Goal: Transaction & Acquisition: Book appointment/travel/reservation

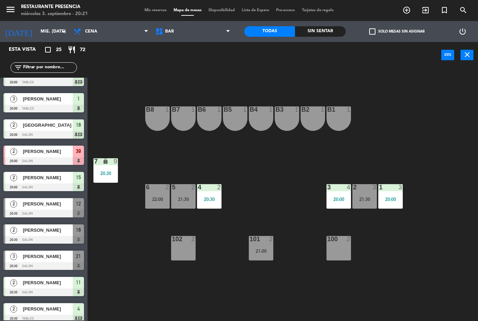
scroll to position [66, 0]
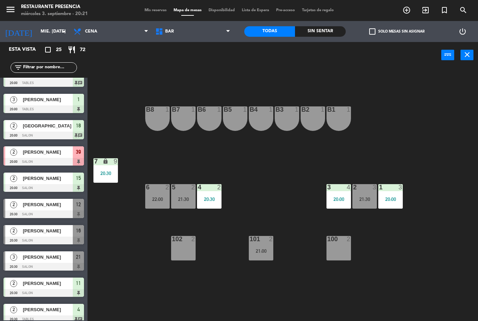
click at [34, 211] on div at bounding box center [43, 214] width 80 height 8
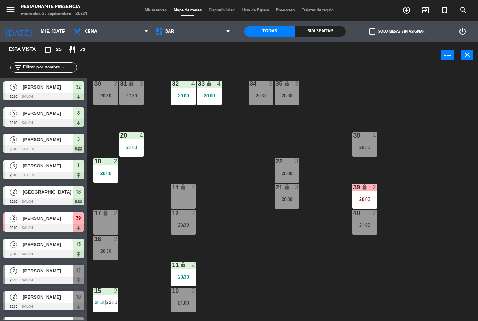
click at [226, 202] on div "30 3 20:30 31 lock 3 20:30 32 4 20:00 33 lock 4 20:00 34 3 20:30 35 lock 3 20:3…" at bounding box center [285, 194] width 386 height 253
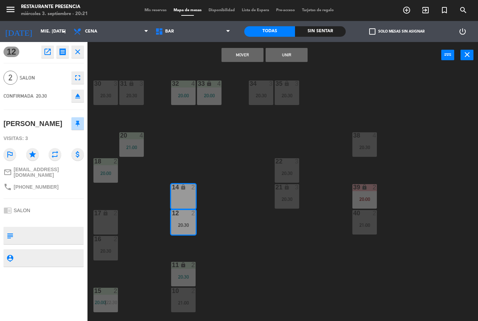
click at [240, 51] on button "Mover" at bounding box center [243, 55] width 42 height 14
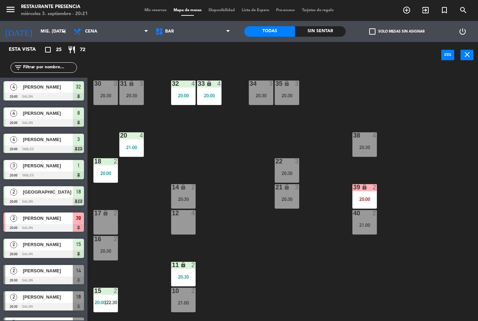
click at [189, 188] on div "lock" at bounding box center [183, 187] width 12 height 7
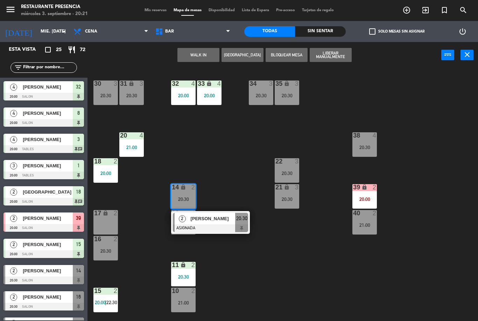
click at [207, 219] on span "[PERSON_NAME]" at bounding box center [212, 218] width 45 height 7
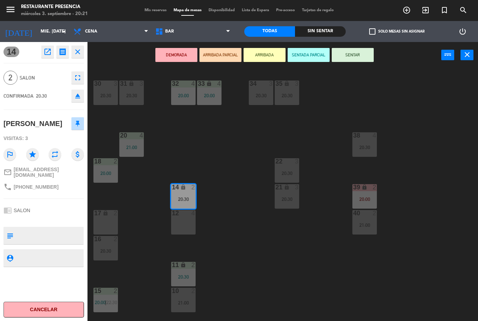
click at [356, 49] on button "SENTAR" at bounding box center [353, 55] width 42 height 14
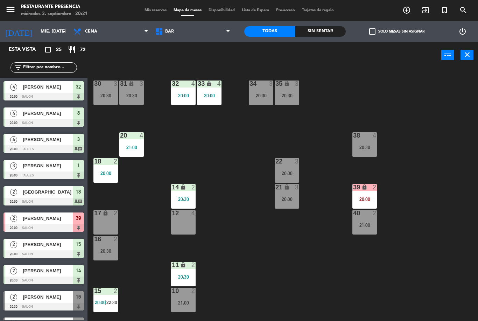
click at [286, 262] on div "30 3 20:30 31 lock 3 20:30 32 4 20:00 33 lock 4 20:00 34 3 20:30 35 lock 3 20:3…" at bounding box center [285, 194] width 386 height 253
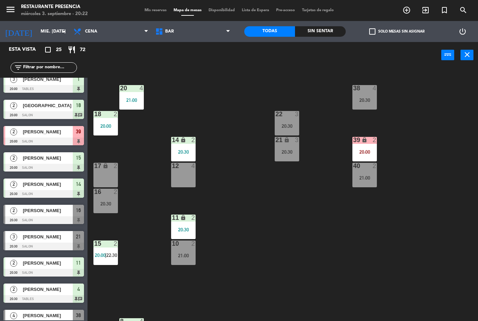
scroll to position [54, 0]
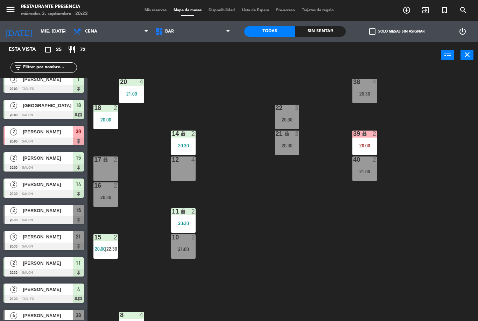
click at [407, 12] on icon "add_circle_outline" at bounding box center [406, 10] width 8 height 8
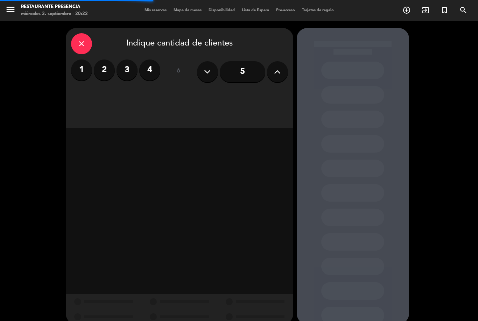
click at [102, 72] on label "2" at bounding box center [104, 69] width 21 height 21
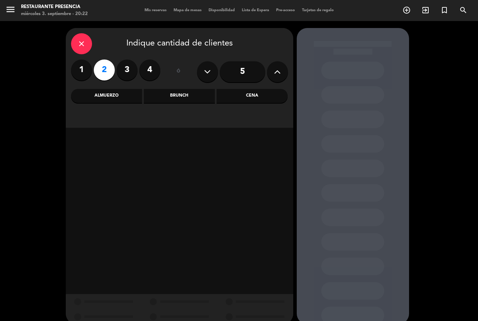
click at [274, 98] on div "Cena" at bounding box center [252, 96] width 71 height 14
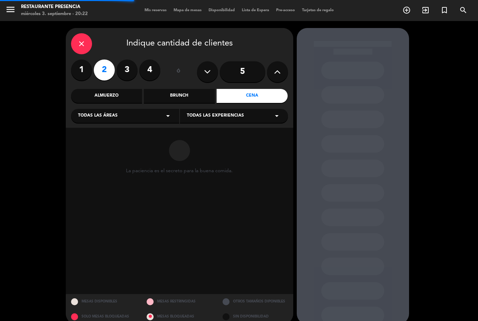
click at [124, 116] on div "Todas las áreas arrow_drop_down" at bounding box center [125, 116] width 108 height 14
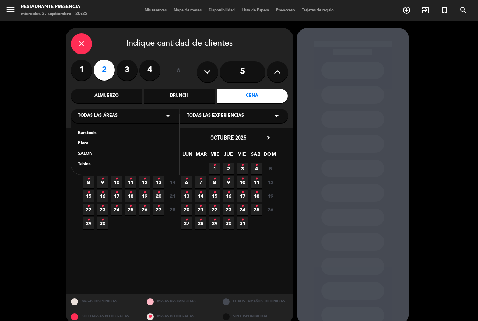
click at [92, 153] on div "SALON" at bounding box center [125, 153] width 94 height 7
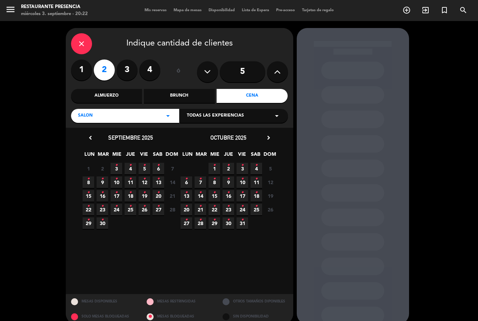
click at [121, 166] on span "3 •" at bounding box center [117, 169] width 12 height 12
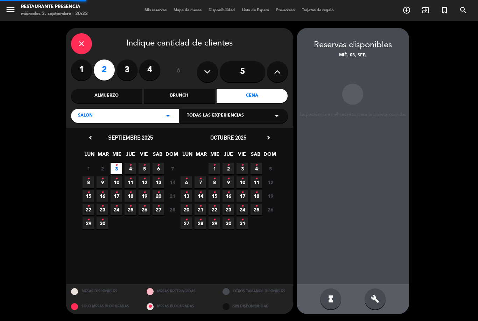
scroll to position [22, 0]
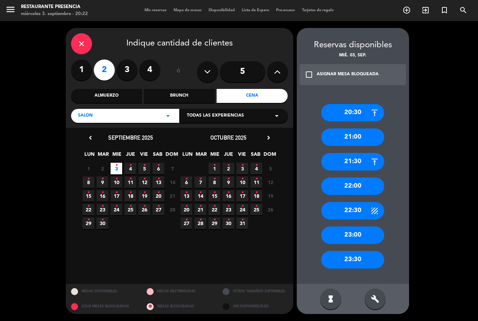
click at [366, 128] on div "21:00" at bounding box center [352, 136] width 63 height 17
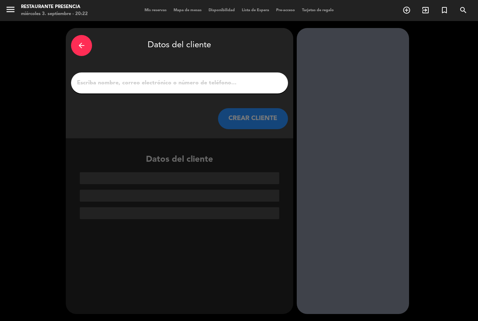
click at [164, 78] on input "1" at bounding box center [179, 83] width 206 height 10
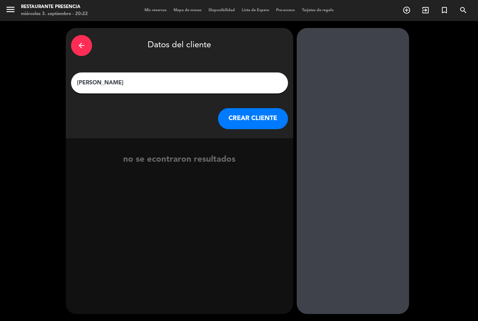
type input "[PERSON_NAME]"
click at [253, 108] on button "CREAR CLIENTE" at bounding box center [253, 118] width 70 height 21
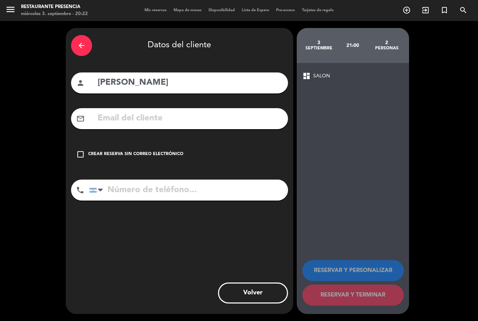
click at [90, 144] on div "check_box_outline_blank Crear reserva sin correo electrónico" at bounding box center [179, 154] width 217 height 21
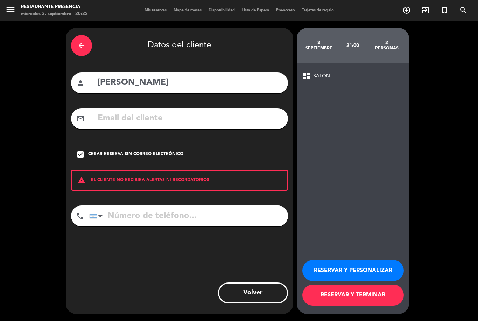
click at [91, 35] on div "arrow_back" at bounding box center [81, 45] width 21 height 21
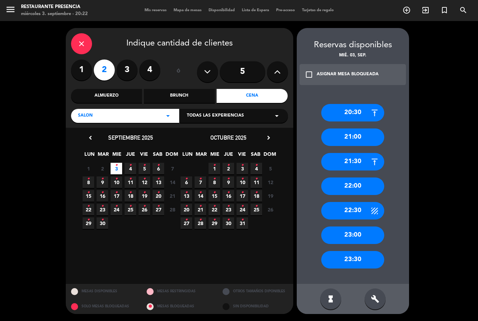
click at [345, 153] on div "21:30" at bounding box center [352, 161] width 63 height 17
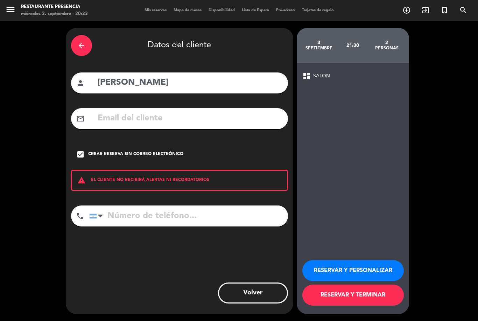
click at [383, 293] on button "RESERVAR Y TERMINAR" at bounding box center [352, 295] width 101 height 21
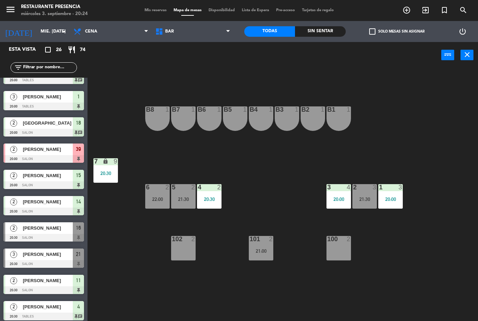
scroll to position [73, 0]
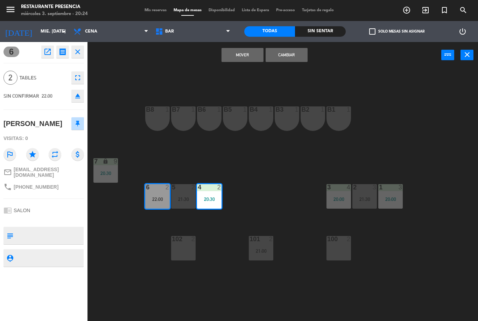
click at [247, 55] on button "Mover" at bounding box center [243, 55] width 42 height 14
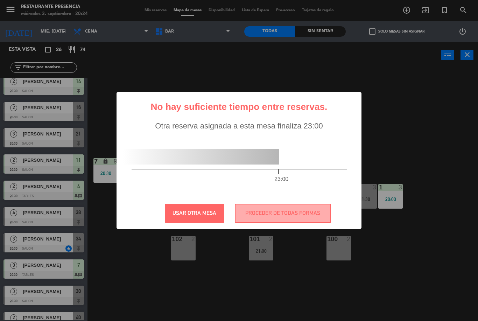
scroll to position [0, 0]
click at [289, 213] on button "PROCEDER DE TODAS FORMAS" at bounding box center [283, 213] width 96 height 19
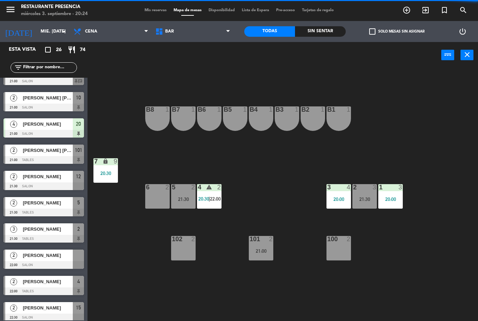
scroll to position [435, 0]
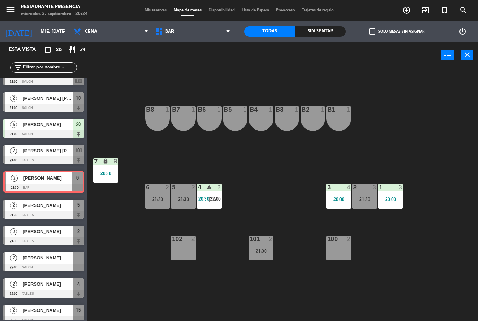
click at [156, 194] on div "6 2 21:30" at bounding box center [157, 196] width 24 height 24
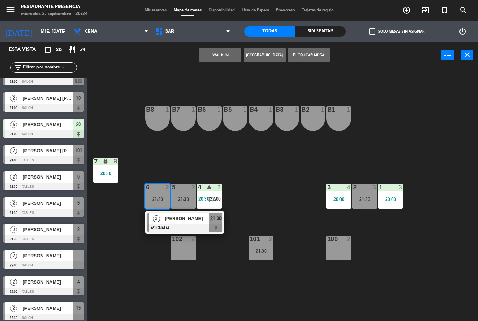
click at [190, 219] on span "[PERSON_NAME]" at bounding box center [186, 218] width 45 height 7
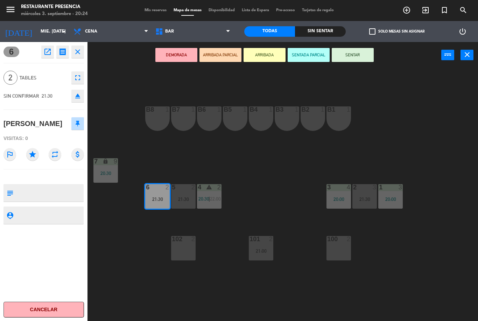
click at [356, 57] on button "SENTAR" at bounding box center [353, 55] width 42 height 14
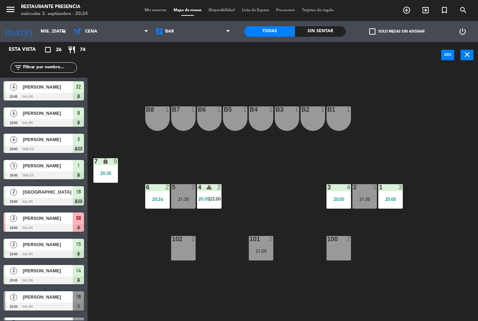
scroll to position [84, 0]
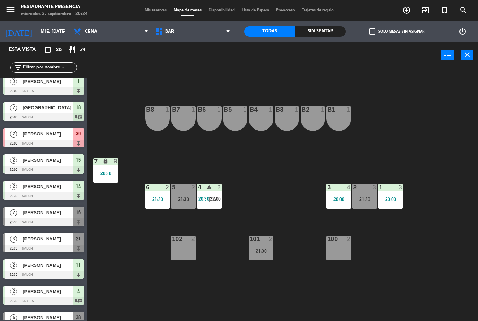
click at [201, 38] on span "BAR" at bounding box center [193, 31] width 82 height 15
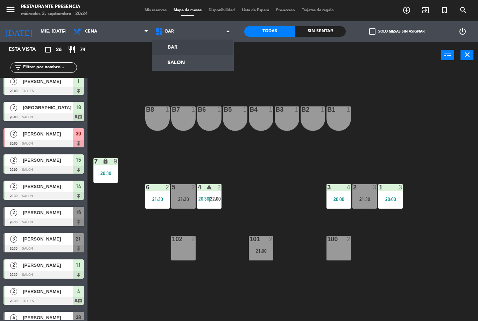
click at [194, 61] on ng-component "menu Restaurante Presencia miércoles 3. septiembre - 20:24 Mis reservas Mapa de…" at bounding box center [239, 160] width 478 height 321
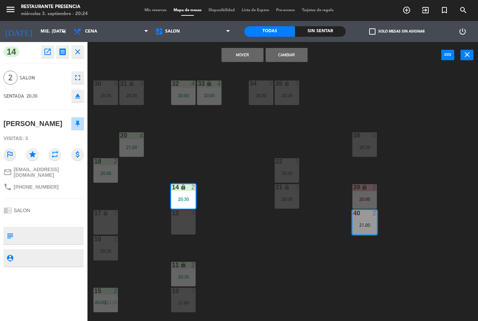
click at [302, 57] on button "Cambiar" at bounding box center [287, 55] width 42 height 14
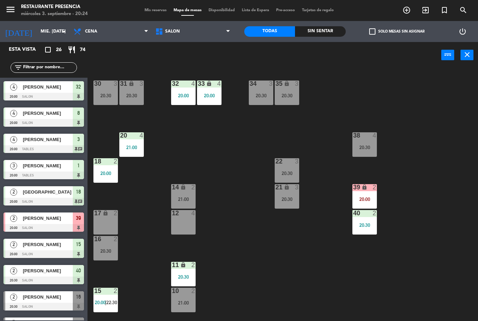
click at [255, 255] on div "30 3 20:30 31 lock 3 20:30 32 4 20:00 33 lock 4 20:00 34 3 20:30 35 lock 3 20:3…" at bounding box center [285, 194] width 386 height 253
click at [285, 264] on div "30 3 20:30 31 lock 3 20:30 32 4 20:00 33 lock 4 20:00 34 3 20:30 35 lock 3 20:3…" at bounding box center [285, 194] width 386 height 253
click at [152, 8] on span "Mis reservas" at bounding box center [155, 10] width 29 height 4
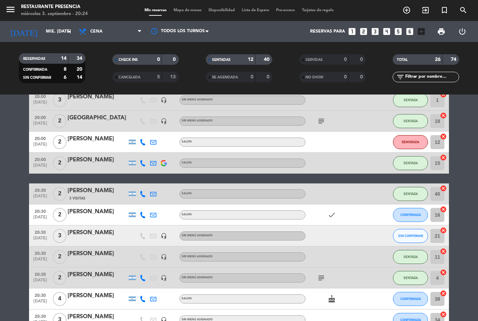
scroll to position [80, 0]
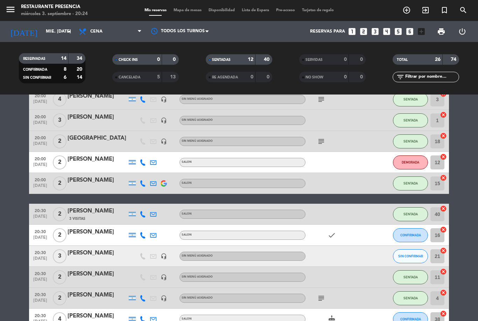
click at [414, 161] on span "DEMORADA" at bounding box center [410, 162] width 17 height 4
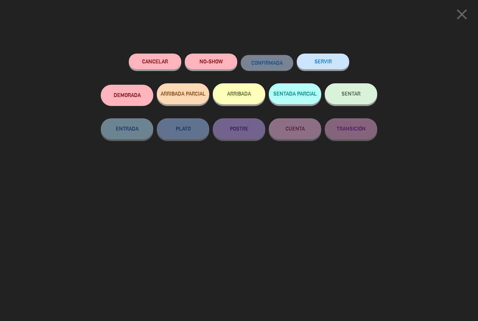
click at [344, 91] on span "SENTAR" at bounding box center [351, 94] width 19 height 6
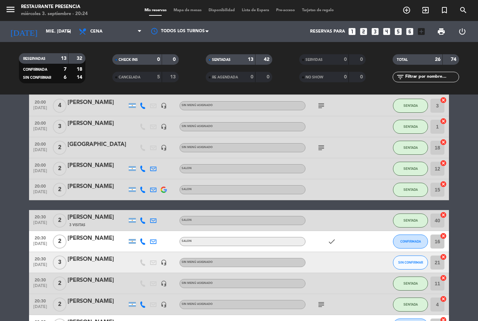
scroll to position [73, 0]
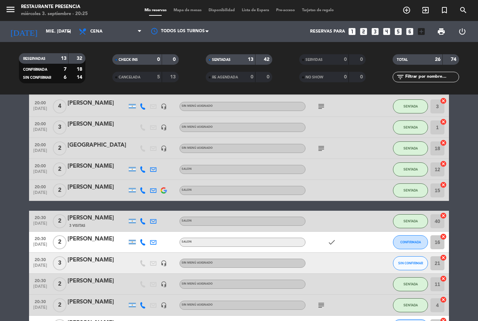
click at [184, 8] on span "Mapa de mesas" at bounding box center [187, 10] width 35 height 4
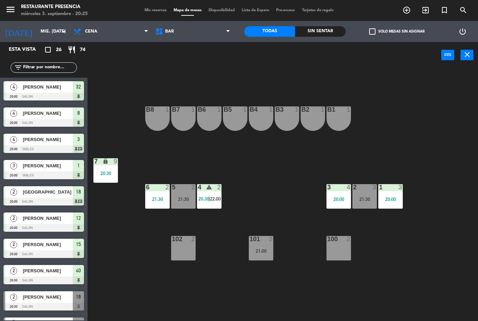
click at [185, 38] on span "BAR" at bounding box center [193, 31] width 82 height 15
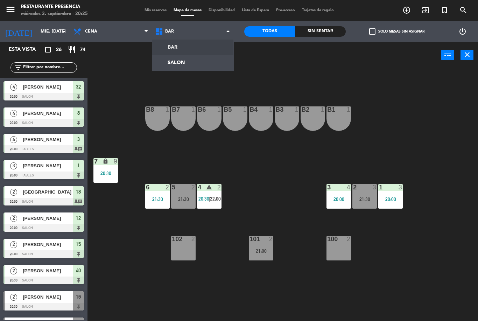
click at [176, 64] on ng-component "menu Restaurante Presencia miércoles 3. septiembre - 20:25 Mis reservas Mapa de…" at bounding box center [239, 160] width 478 height 321
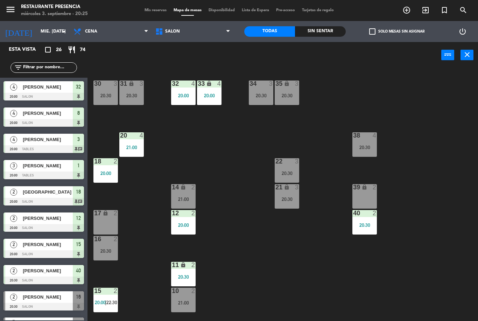
click at [187, 192] on div "14 lock 2 21:00" at bounding box center [183, 196] width 24 height 24
click at [267, 255] on div "30 3 20:30 31 lock 3 20:30 32 4 20:00 33 lock 4 20:00 34 3 20:30 35 lock 3 20:3…" at bounding box center [285, 194] width 386 height 253
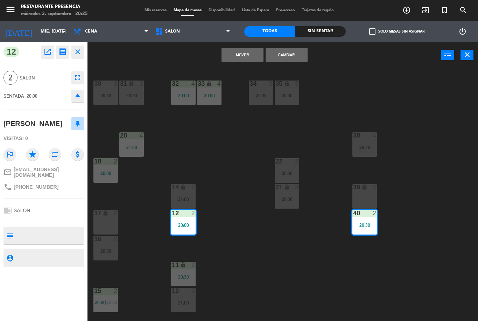
click at [292, 52] on button "Cambiar" at bounding box center [287, 55] width 42 height 14
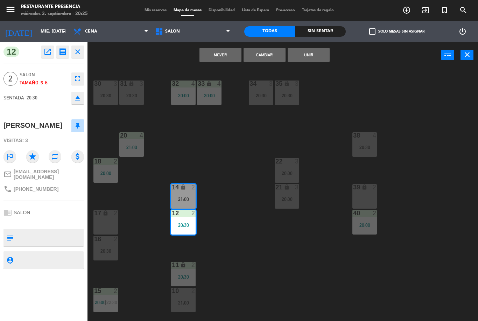
click at [216, 54] on button "Mover" at bounding box center [220, 55] width 42 height 14
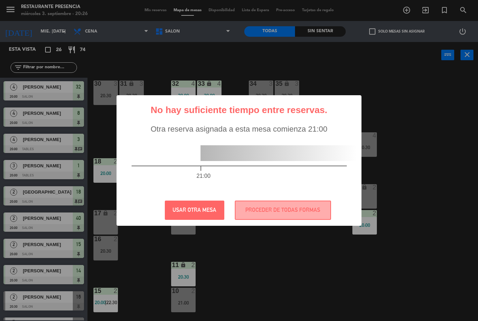
click at [197, 206] on button "USAR OTRA MESA" at bounding box center [194, 210] width 59 height 19
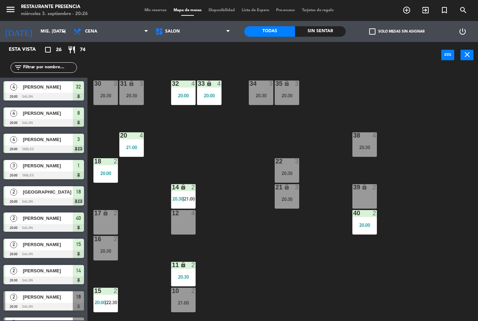
scroll to position [22, 0]
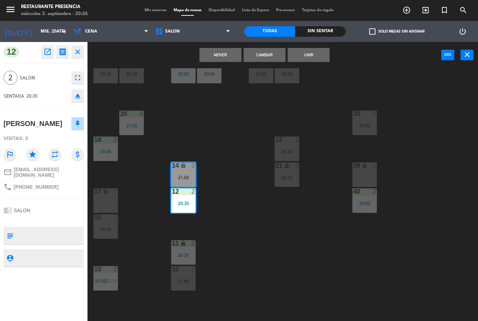
click at [309, 49] on button "Unir" at bounding box center [309, 55] width 42 height 14
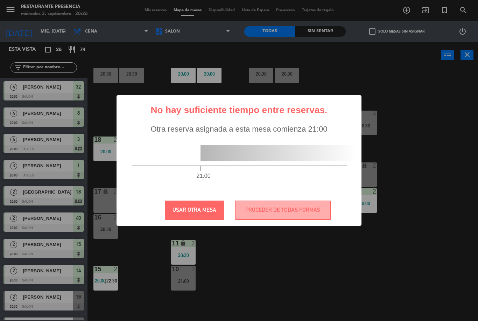
click at [286, 209] on button "PROCEDER DE TODAS FORMAS" at bounding box center [283, 210] width 96 height 19
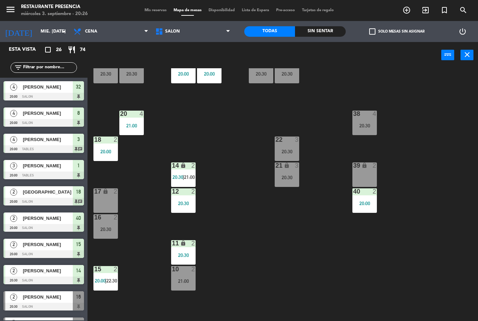
click at [186, 174] on span "21:00" at bounding box center [189, 177] width 11 height 6
click at [279, 239] on div "30 3 20:30 31 lock 3 20:30 32 4 20:00 33 lock 4 20:00 34 3 20:30 35 lock 3 20:3…" at bounding box center [285, 194] width 386 height 253
click at [239, 204] on div "30 3 20:30 31 lock 3 20:30 32 4 20:00 33 lock 4 20:00 34 3 20:30 35 lock 3 20:3…" at bounding box center [285, 194] width 386 height 253
click at [189, 169] on div "14 warning 2" at bounding box center [183, 165] width 24 height 7
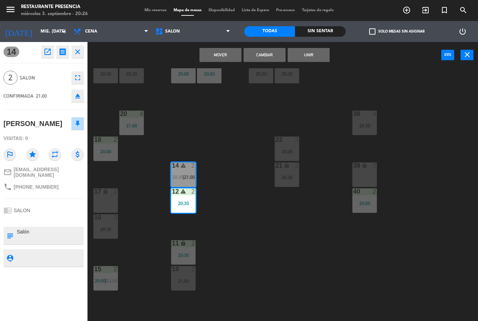
click at [269, 55] on button "Cambiar" at bounding box center [265, 55] width 42 height 14
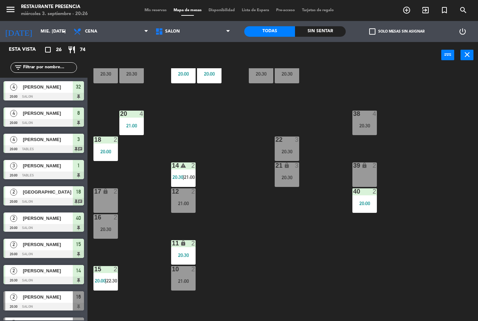
scroll to position [0, 0]
click at [185, 177] on span "21:00" at bounding box center [189, 177] width 11 height 6
click at [261, 214] on div "30 3 20:30 31 lock 3 20:30 32 4 20:00 33 lock 4 20:00 34 3 20:30 35 lock 3 20:3…" at bounding box center [285, 194] width 386 height 253
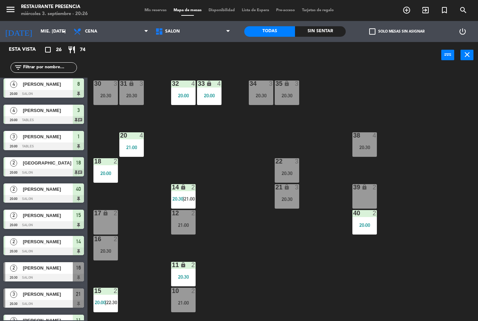
click at [122, 103] on div "31 lock 3 20:30" at bounding box center [131, 92] width 24 height 24
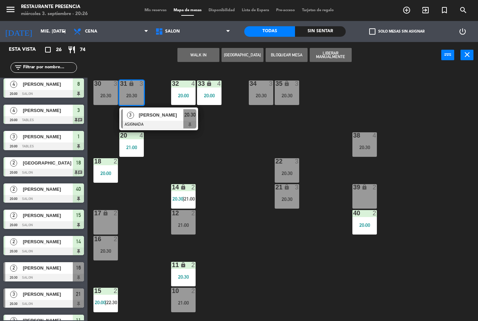
click at [263, 95] on div "20:30" at bounding box center [261, 95] width 24 height 5
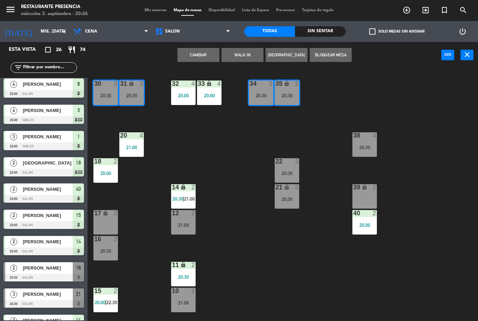
click at [324, 147] on div "30 3 20:30 31 lock 3 20:30 32 4 20:00 33 lock 4 20:00 34 3 20:30 35 lock 3 20:3…" at bounding box center [285, 194] width 386 height 253
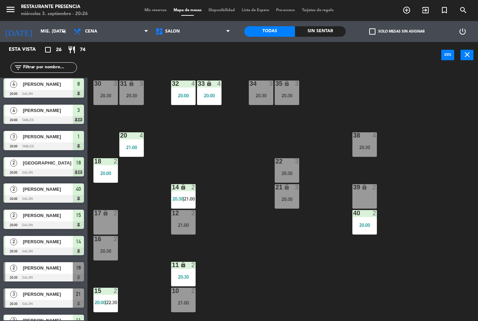
click at [285, 97] on div "20:30" at bounding box center [287, 95] width 24 height 5
click at [195, 143] on div "30 3 20:30 31 lock 3 20:30 32 4 20:00 33 lock 4 20:00 34 3 20:30 35 lock 3 20:3…" at bounding box center [285, 194] width 386 height 253
click at [131, 90] on div "31 lock 3 20:30" at bounding box center [131, 92] width 24 height 24
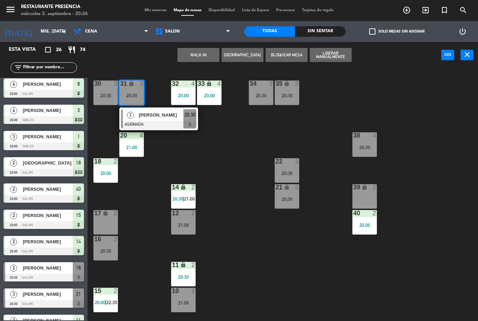
click at [205, 157] on div "30 3 20:30 31 lock 3 20:30 3 [PERSON_NAME] ASIGNADA 20:30 32 4 20:00 33 lock 4 …" at bounding box center [285, 194] width 386 height 253
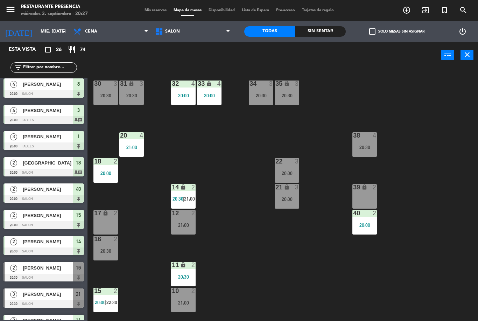
click at [367, 142] on div "38 4 20:30" at bounding box center [364, 144] width 24 height 24
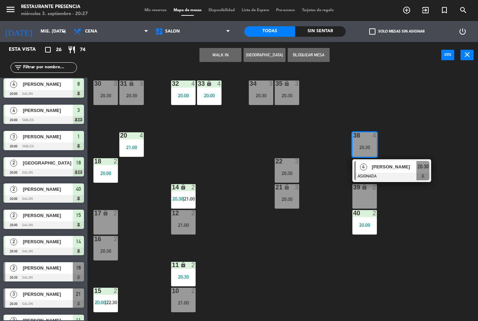
click at [242, 146] on div "30 3 20:30 31 lock 3 20:30 32 4 20:00 33 lock 4 20:00 34 3 20:30 35 lock 3 20:3…" at bounding box center [285, 194] width 386 height 253
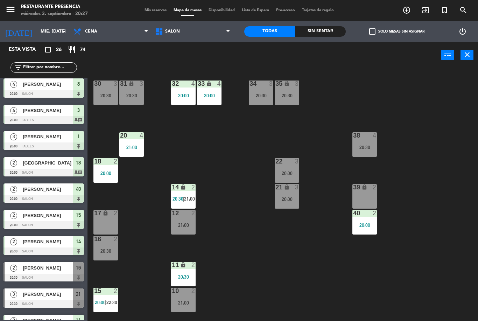
click at [292, 162] on div at bounding box center [287, 161] width 12 height 6
click at [290, 229] on div "30 3 20:30 31 lock 3 20:30 32 4 20:00 33 lock 4 20:00 34 3 20:30 35 lock 3 20:3…" at bounding box center [285, 194] width 386 height 253
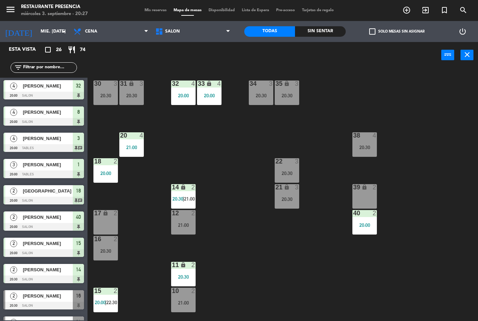
click at [57, 115] on span "[PERSON_NAME]" at bounding box center [48, 111] width 50 height 7
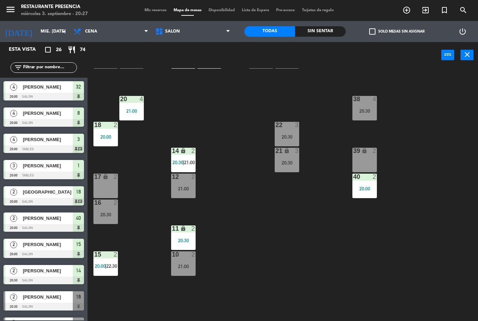
scroll to position [36, 0]
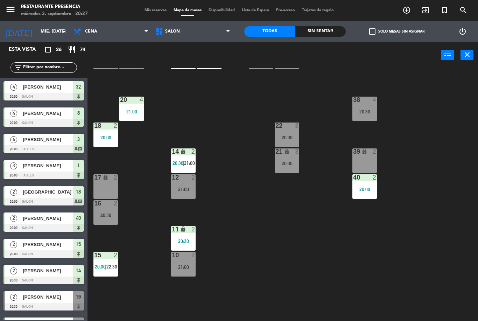
click at [184, 191] on div "21:00" at bounding box center [183, 189] width 24 height 5
click at [279, 244] on div "30 3 20:30 31 lock 3 20:30 32 4 20:00 33 lock 4 20:00 34 3 20:30 35 lock 3 20:3…" at bounding box center [285, 194] width 386 height 253
click at [189, 161] on span "21:00" at bounding box center [189, 163] width 11 height 6
click at [231, 185] on div "30 3 20:30 31 lock 3 20:30 32 4 20:00 33 lock 4 20:00 34 3 20:30 35 lock 3 20:3…" at bounding box center [285, 194] width 386 height 253
click at [187, 163] on span "21:00" at bounding box center [189, 163] width 11 height 6
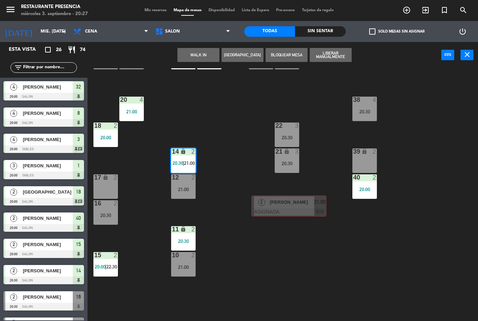
scroll to position [0, 5]
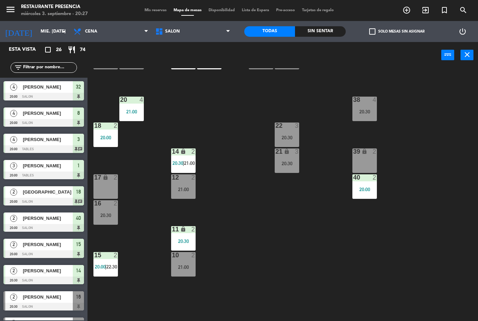
click at [185, 159] on div "14 lock 2 20:30 | 21:00" at bounding box center [183, 160] width 24 height 24
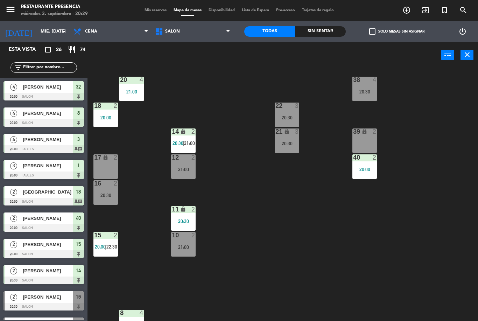
scroll to position [57, 0]
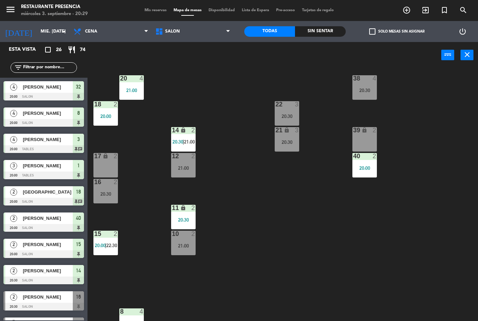
click at [189, 141] on span "21:00" at bounding box center [189, 142] width 11 height 6
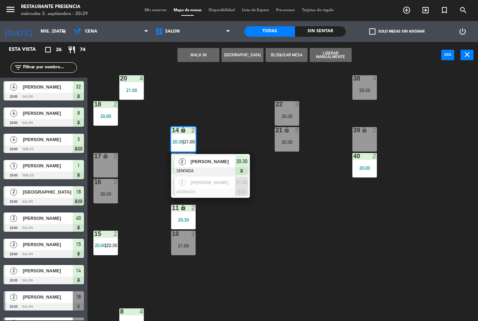
click at [217, 183] on span "[PERSON_NAME]" at bounding box center [212, 182] width 45 height 7
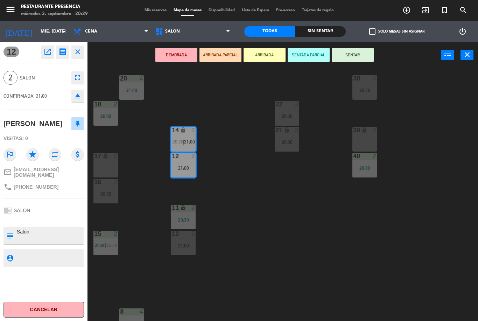
click at [76, 94] on icon "eject" at bounding box center [77, 96] width 8 height 8
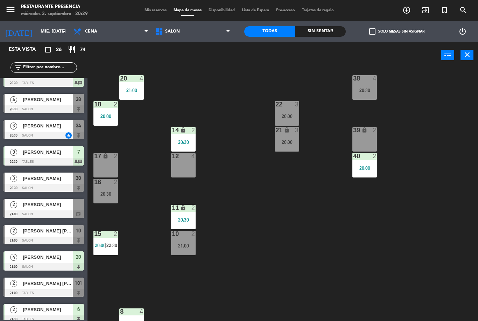
scroll to position [305, 0]
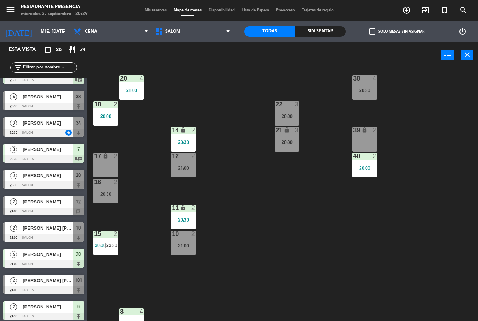
click at [359, 175] on div "40 2 20:00" at bounding box center [364, 165] width 24 height 24
click at [384, 245] on div "30 3 20:30 31 lock 3 20:30 32 4 20:00 33 lock 4 20:00 34 3 20:30 35 lock 3 20:3…" at bounding box center [285, 194] width 386 height 253
click at [362, 142] on div "39 lock 2" at bounding box center [364, 139] width 24 height 24
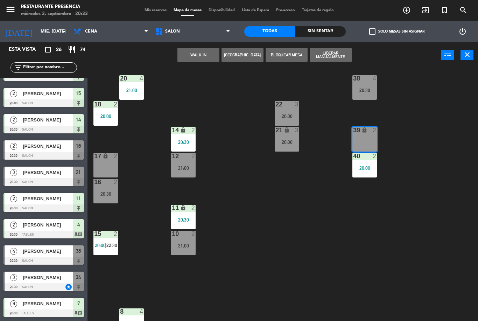
scroll to position [150, 0]
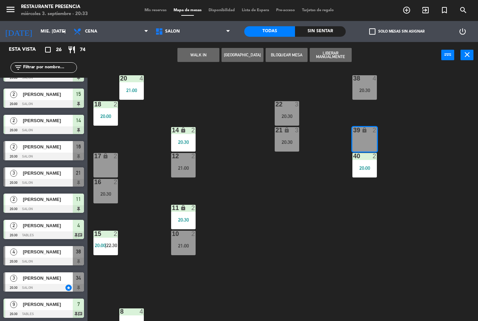
click at [58, 145] on span "[PERSON_NAME]" at bounding box center [48, 146] width 50 height 7
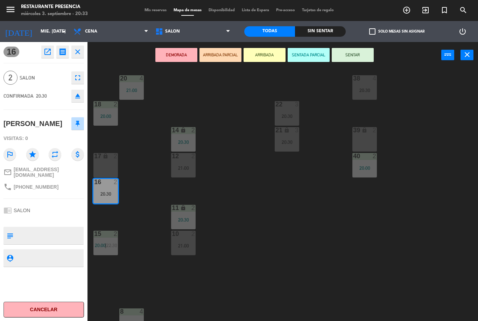
click at [355, 55] on button "SENTAR" at bounding box center [353, 55] width 42 height 14
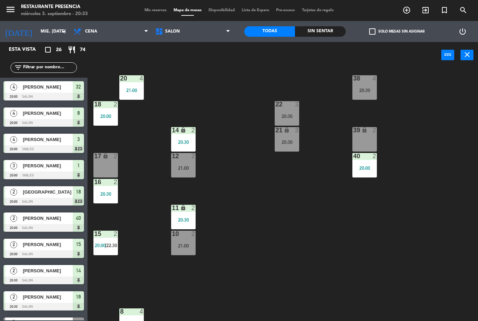
click at [141, 216] on div "30 3 20:30 31 lock 3 20:30 32 4 20:00 33 lock 4 20:00 34 3 20:30 35 lock 3 20:3…" at bounding box center [285, 194] width 386 height 253
click at [117, 193] on div "20:30" at bounding box center [105, 193] width 24 height 5
click at [183, 212] on div "11 lock 2 20:30" at bounding box center [183, 217] width 24 height 24
click at [238, 214] on div "30 3 20:30 31 lock 3 20:30 32 4 20:00 33 lock 4 20:00 34 3 20:30 35 lock 3 20:3…" at bounding box center [285, 194] width 386 height 253
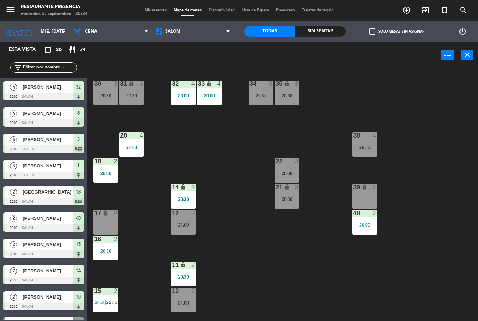
scroll to position [0, 0]
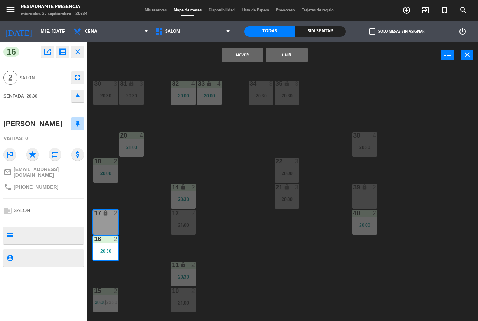
click at [244, 57] on button "Mover" at bounding box center [243, 55] width 42 height 14
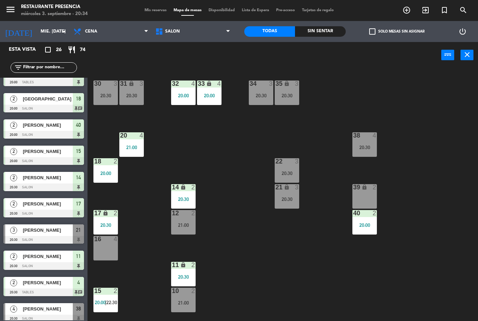
scroll to position [105, 0]
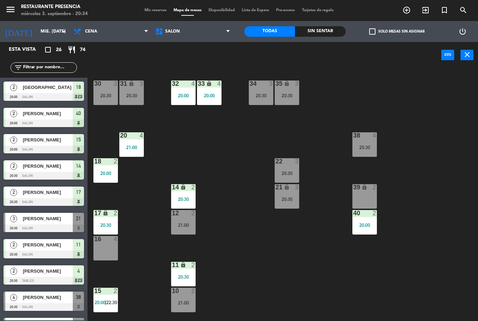
click at [41, 224] on div "[PERSON_NAME]" at bounding box center [47, 219] width 51 height 12
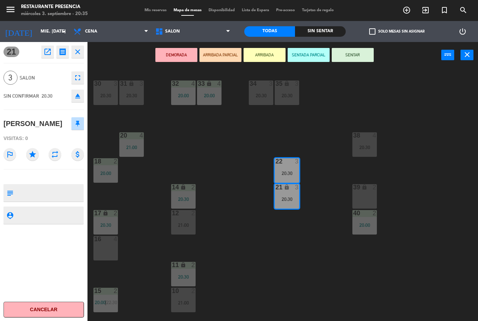
click at [357, 53] on button "SENTAR" at bounding box center [353, 55] width 42 height 14
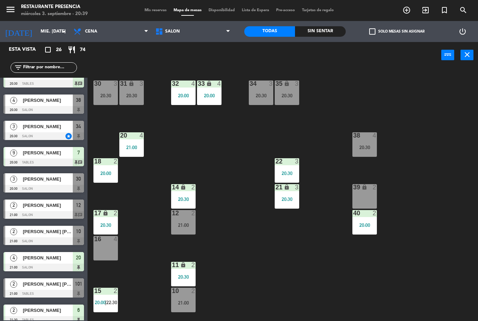
scroll to position [302, 0]
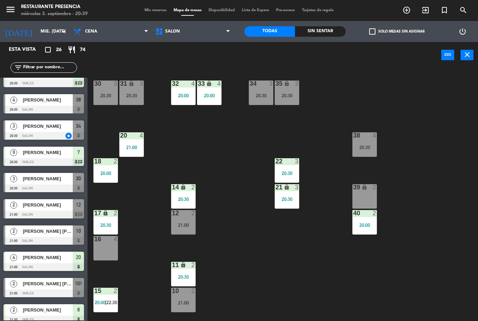
click at [45, 209] on div "[PERSON_NAME]" at bounding box center [47, 205] width 51 height 12
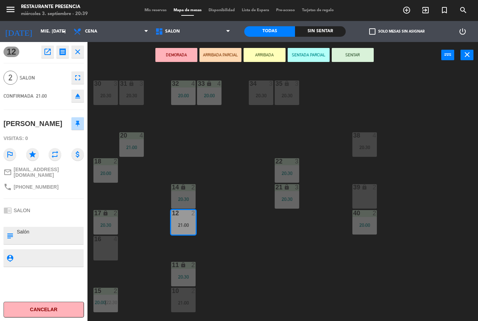
click at [351, 59] on button "SENTAR" at bounding box center [353, 55] width 42 height 14
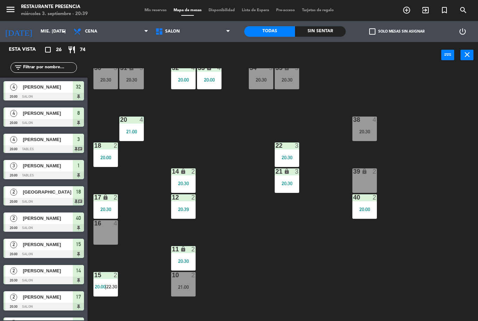
scroll to position [17, 0]
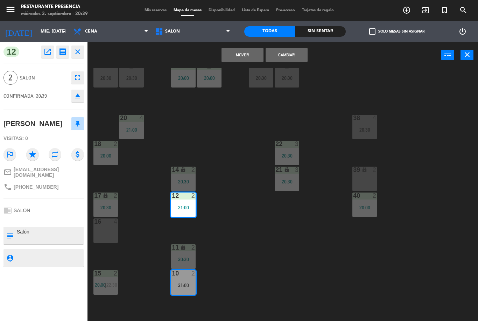
click at [286, 61] on button "Cambiar" at bounding box center [287, 55] width 42 height 14
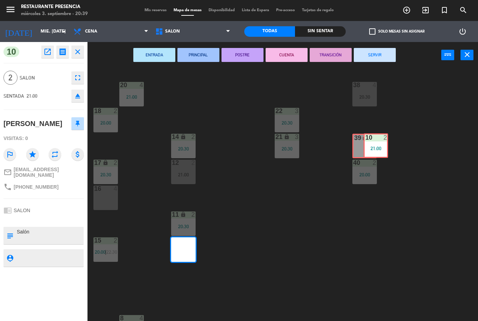
scroll to position [0, 0]
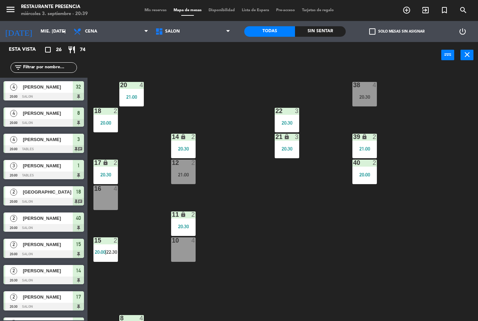
click at [365, 138] on icon "lock" at bounding box center [365, 137] width 6 height 6
click at [378, 241] on div "30 3 20:30 31 lock 3 20:30 32 4 20:00 33 lock 4 20:00 34 3 20:30 35 lock 3 20:3…" at bounding box center [285, 194] width 386 height 253
click at [364, 139] on icon "lock" at bounding box center [365, 137] width 6 height 6
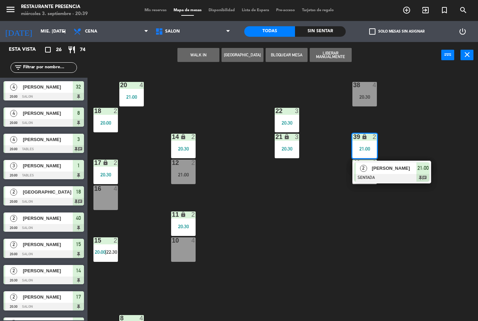
click at [391, 172] on div "[PERSON_NAME]" at bounding box center [393, 168] width 45 height 12
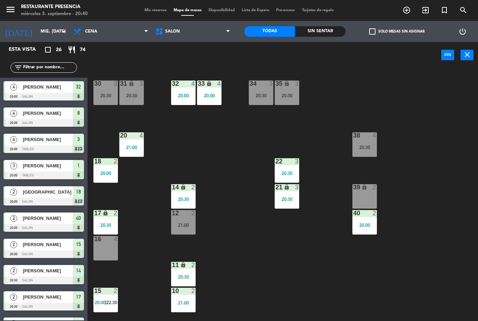
click at [144, 12] on span "Mis reservas" at bounding box center [155, 10] width 29 height 4
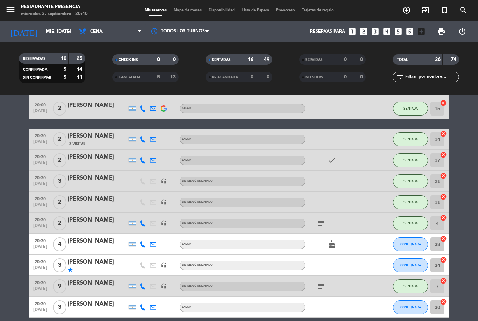
scroll to position [157, 0]
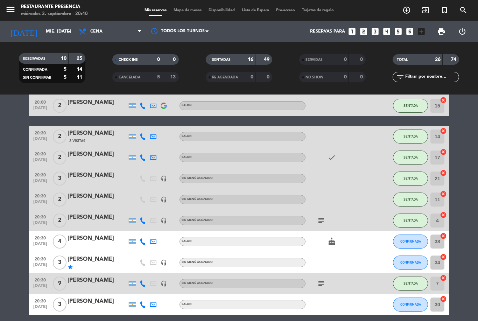
click at [331, 238] on icon "cake" at bounding box center [332, 241] width 8 height 8
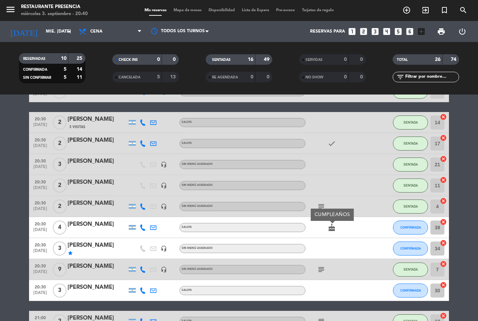
scroll to position [171, 0]
click at [408, 11] on icon "add_circle_outline" at bounding box center [406, 10] width 8 height 8
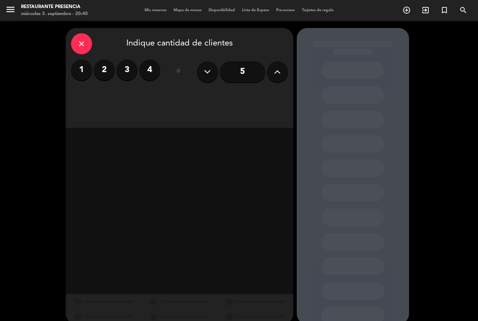
click at [108, 71] on label "2" at bounding box center [104, 69] width 21 height 21
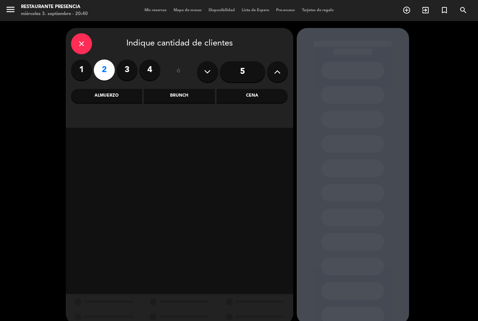
click at [266, 97] on div "Cena" at bounding box center [252, 96] width 71 height 14
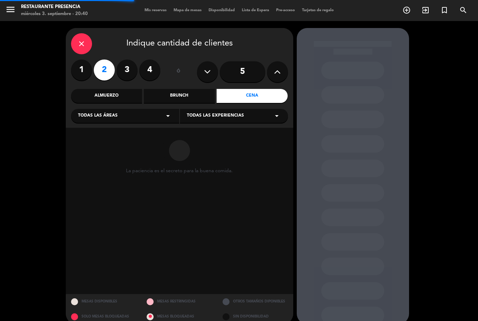
click at [133, 114] on div "Todas las áreas arrow_drop_down" at bounding box center [125, 116] width 108 height 14
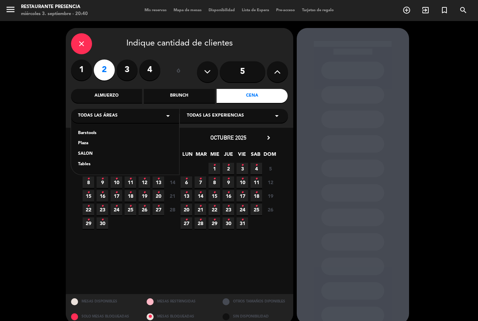
click at [102, 152] on div "SALON" at bounding box center [125, 153] width 94 height 7
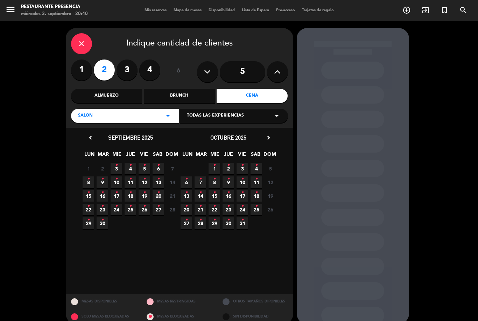
click at [248, 206] on span "24 •" at bounding box center [243, 210] width 12 height 12
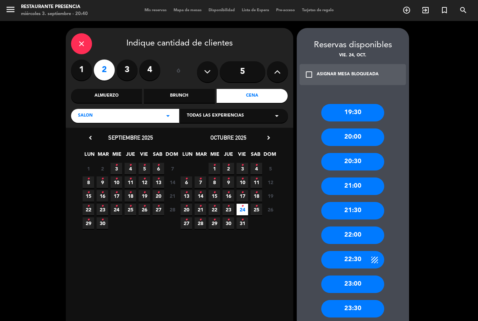
click at [365, 104] on div "19:30" at bounding box center [352, 112] width 63 height 17
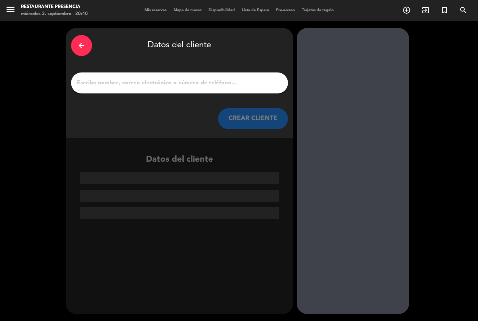
click at [207, 78] on input "1" at bounding box center [179, 83] width 206 height 10
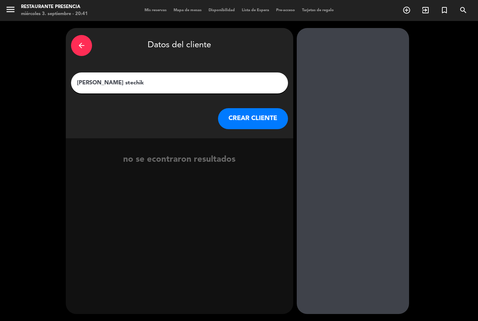
type input "[PERSON_NAME]"
click at [254, 108] on button "CREAR CLIENTE" at bounding box center [253, 118] width 70 height 21
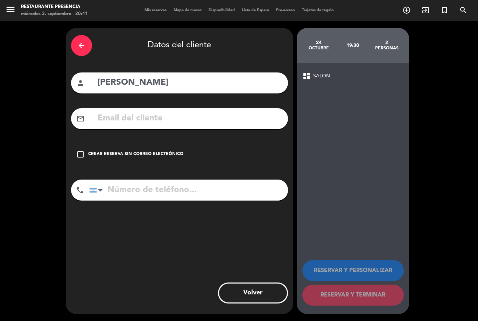
click at [83, 150] on icon "check_box_outline_blank" at bounding box center [80, 154] width 8 height 8
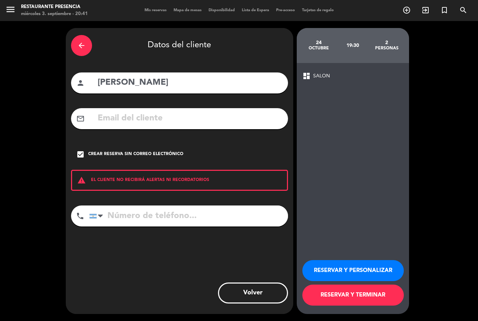
click at [367, 291] on button "RESERVAR Y TERMINAR" at bounding box center [352, 295] width 101 height 21
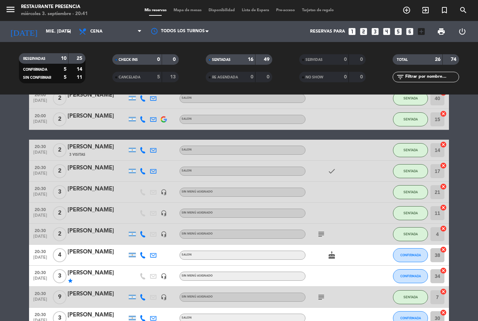
scroll to position [134, 0]
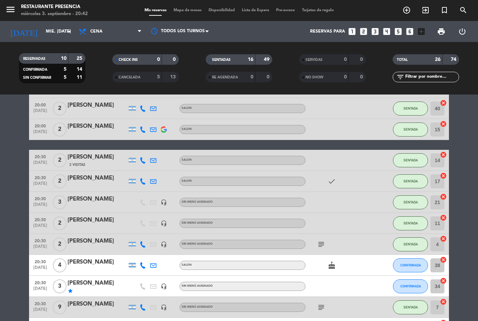
click at [433, 73] on input "text" at bounding box center [432, 77] width 54 height 8
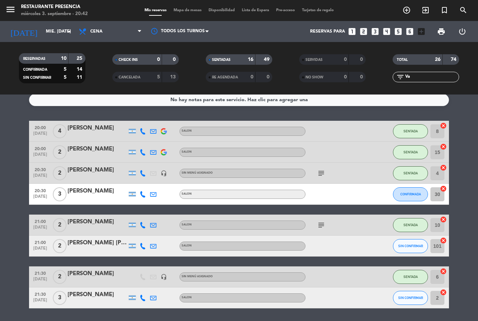
scroll to position [0, 0]
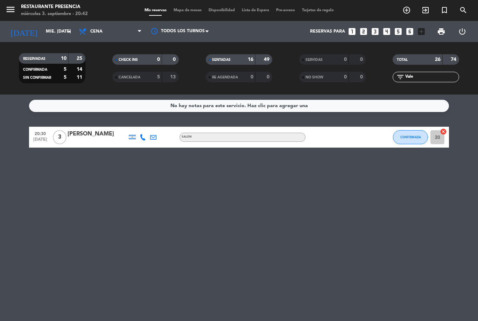
click at [405, 135] on span "CONFIRMADA" at bounding box center [410, 137] width 21 height 4
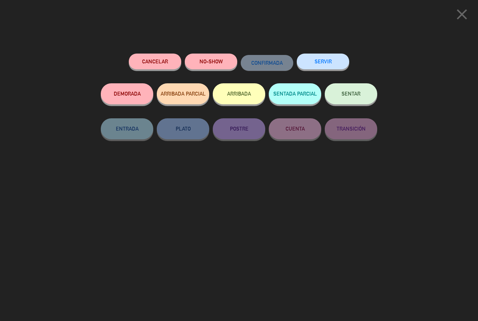
click at [352, 95] on span "SENTAR" at bounding box center [351, 94] width 19 height 6
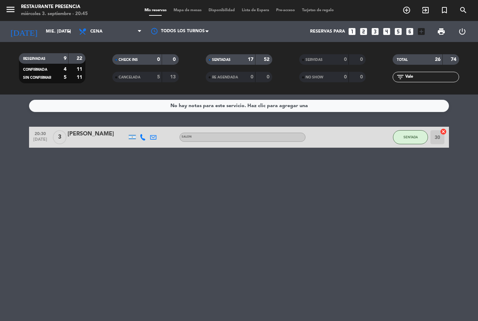
click at [438, 73] on input "Vale" at bounding box center [432, 77] width 54 height 8
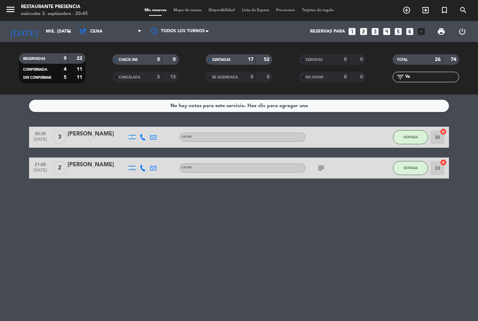
type input "V"
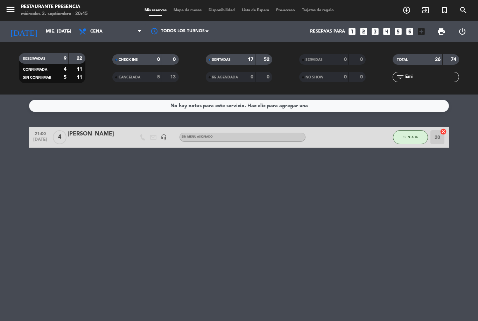
click at [381, 165] on div "No hay notas para este servicio. Haz clic para agregar una 21:00 [DATE] 4 [PERS…" at bounding box center [239, 207] width 478 height 226
click at [433, 73] on input "Emi" at bounding box center [432, 77] width 54 height 8
type input "E"
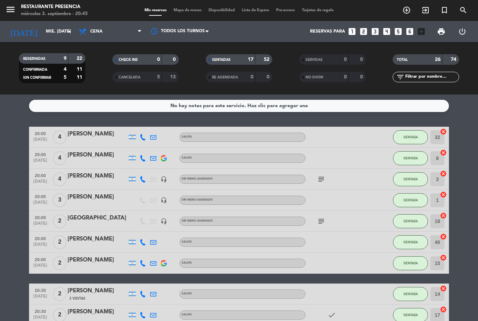
click at [361, 27] on icon "looks_two" at bounding box center [363, 31] width 9 height 9
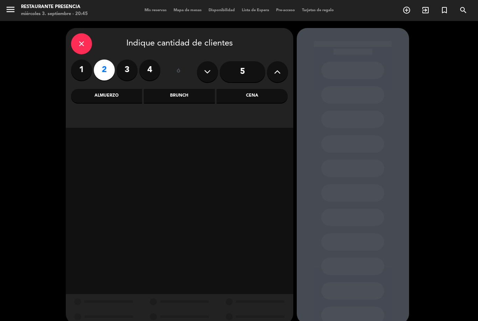
click at [262, 89] on div "Cena" at bounding box center [252, 96] width 71 height 14
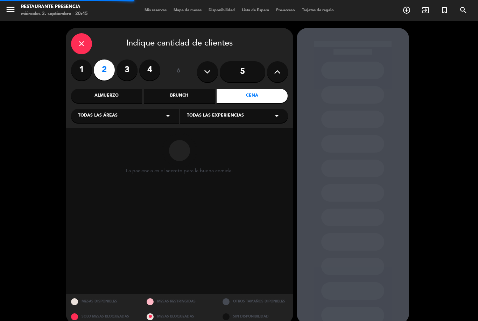
click at [127, 109] on div "Todas las áreas arrow_drop_down" at bounding box center [125, 116] width 108 height 14
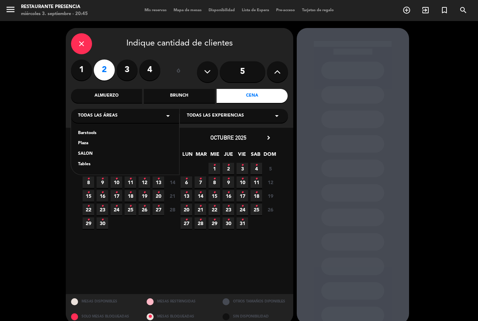
click at [96, 150] on div "SALON" at bounding box center [125, 153] width 94 height 7
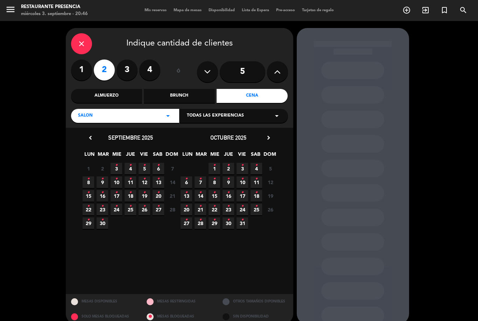
click at [115, 160] on icon "•" at bounding box center [116, 165] width 2 height 11
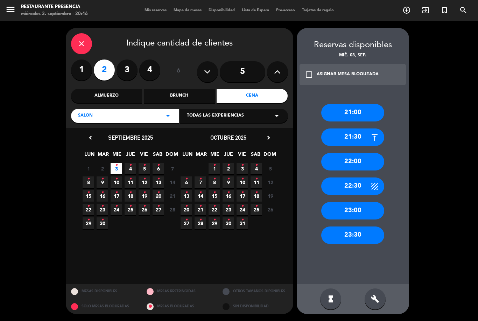
click at [380, 300] on div "build" at bounding box center [375, 298] width 21 height 21
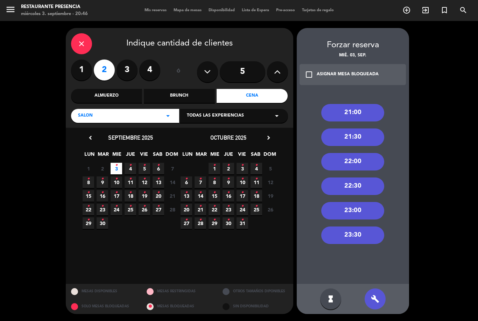
click at [364, 104] on div "21:00" at bounding box center [352, 112] width 63 height 17
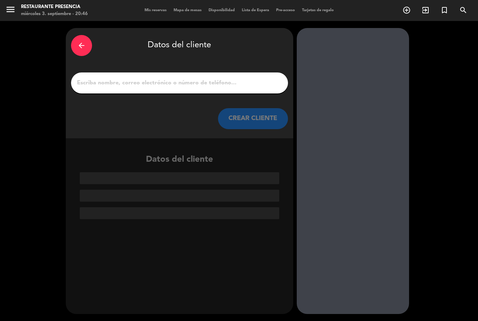
click at [206, 78] on input "1" at bounding box center [179, 83] width 206 height 10
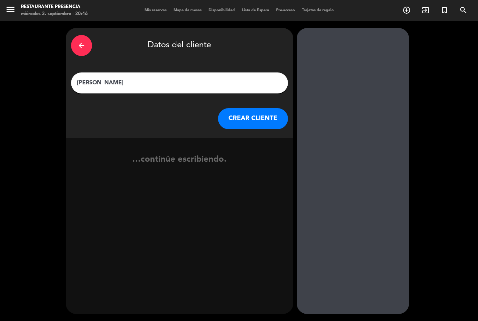
type input "[PERSON_NAME]"
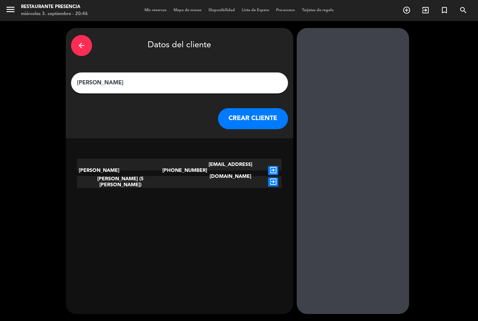
click at [251, 108] on button "CREAR CLIENTE" at bounding box center [253, 118] width 70 height 21
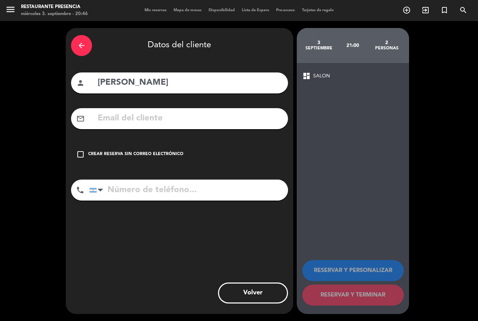
click at [76, 144] on div "check_box_outline_blank Crear reserva sin correo electrónico" at bounding box center [179, 154] width 217 height 21
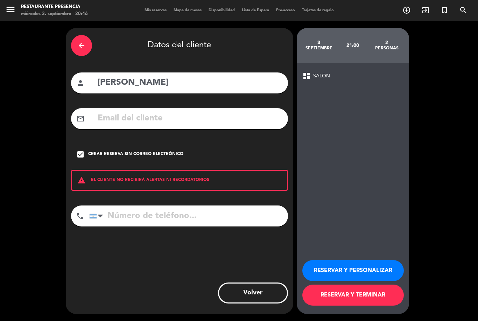
click at [210, 205] on input "tel" at bounding box center [188, 215] width 199 height 21
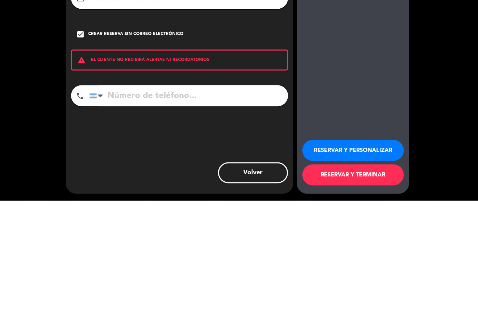
click at [91, 206] on div at bounding box center [98, 216] width 16 height 20
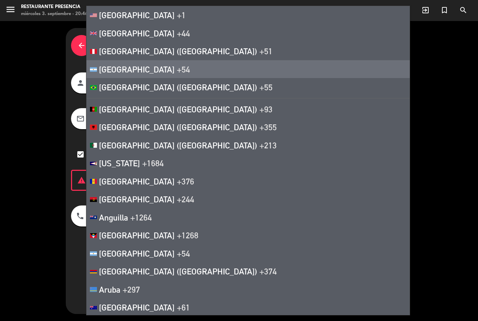
click at [177, 15] on span "+1" at bounding box center [181, 15] width 9 height 10
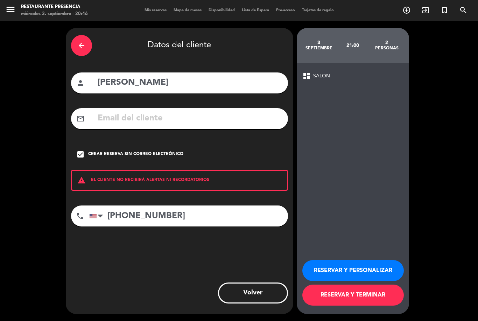
type input "[PHONE_NUMBER]"
click at [367, 294] on button "RESERVAR Y TERMINAR" at bounding box center [352, 295] width 101 height 21
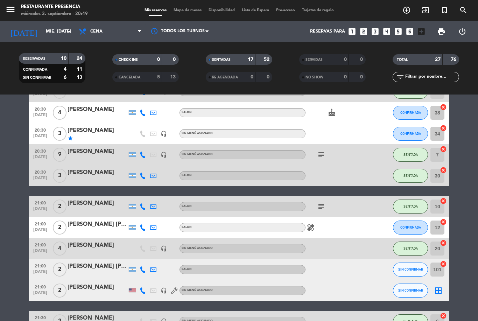
scroll to position [287, 0]
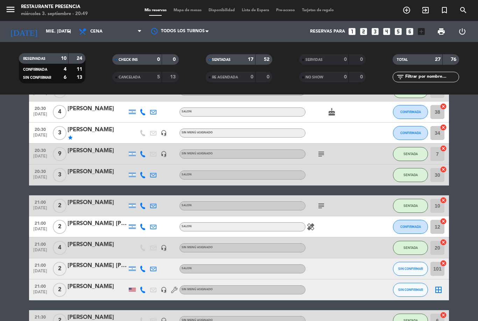
click at [410, 267] on span "SIN CONFIRMAR" at bounding box center [410, 269] width 25 height 4
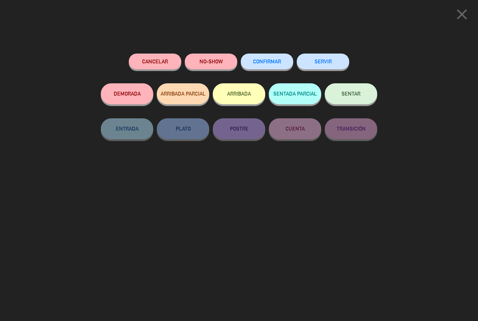
click at [359, 91] on span "SENTAR" at bounding box center [351, 94] width 19 height 6
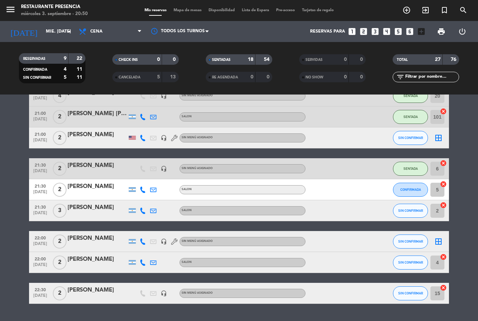
scroll to position [437, 0]
